Goal: Navigation & Orientation: Find specific page/section

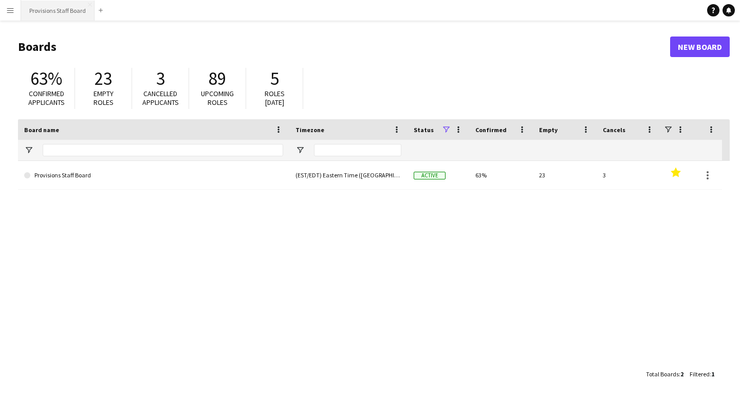
click at [48, 9] on button "Provisions Staff Board Close" at bounding box center [57, 11] width 73 height 20
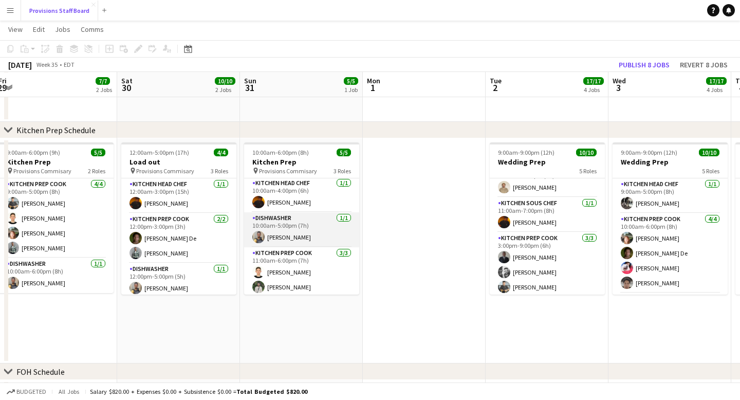
scroll to position [0, 223]
